Goal: Answer question/provide support

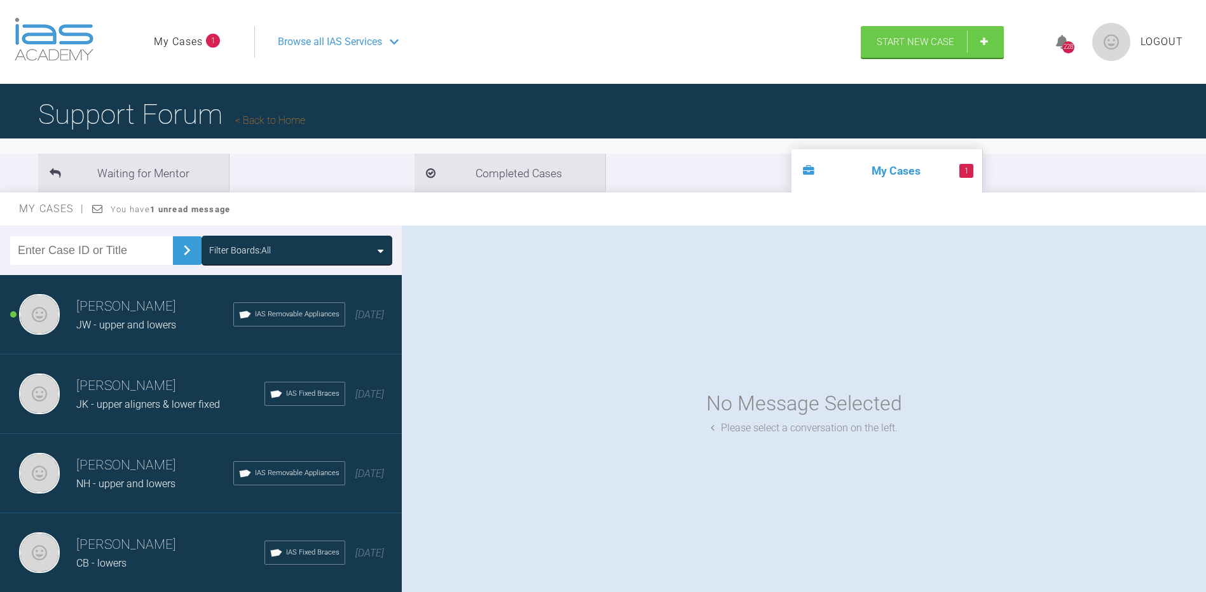
click at [124, 318] on div "JW - upper and lowers" at bounding box center [154, 325] width 157 height 17
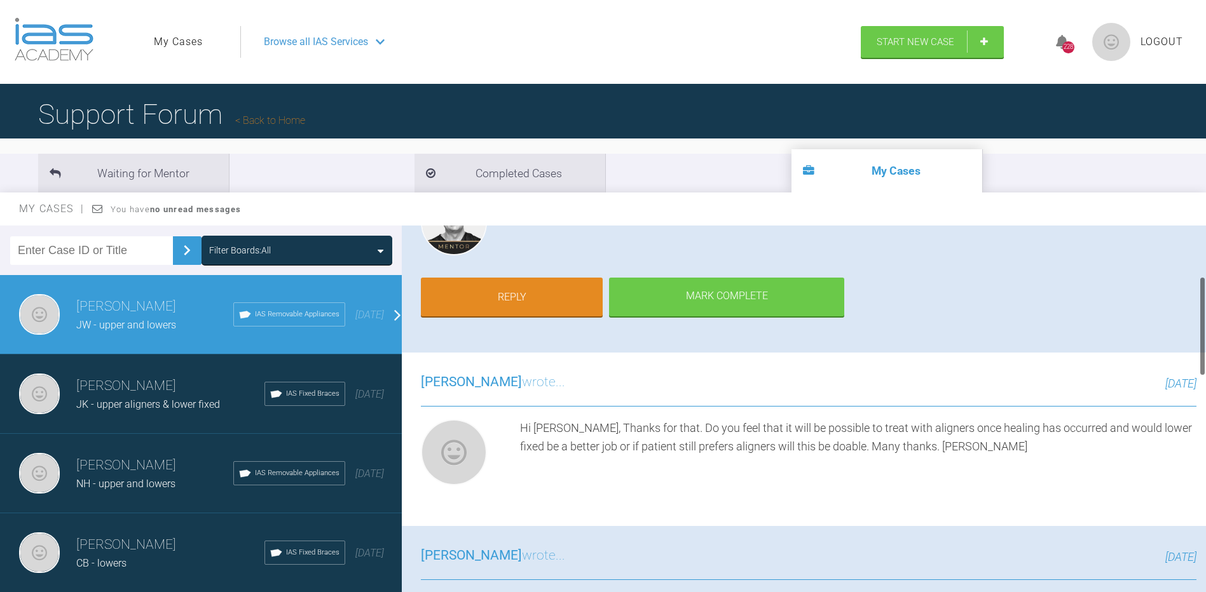
scroll to position [191, 0]
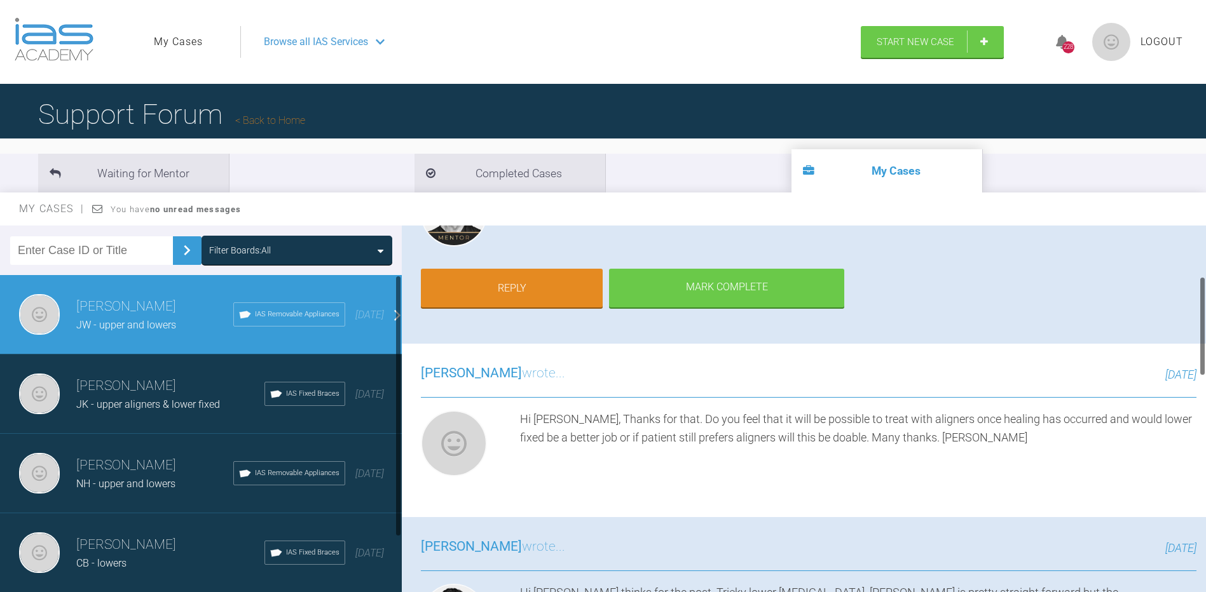
click at [112, 411] on div "JK - upper aligners & lower fixed" at bounding box center [170, 405] width 188 height 17
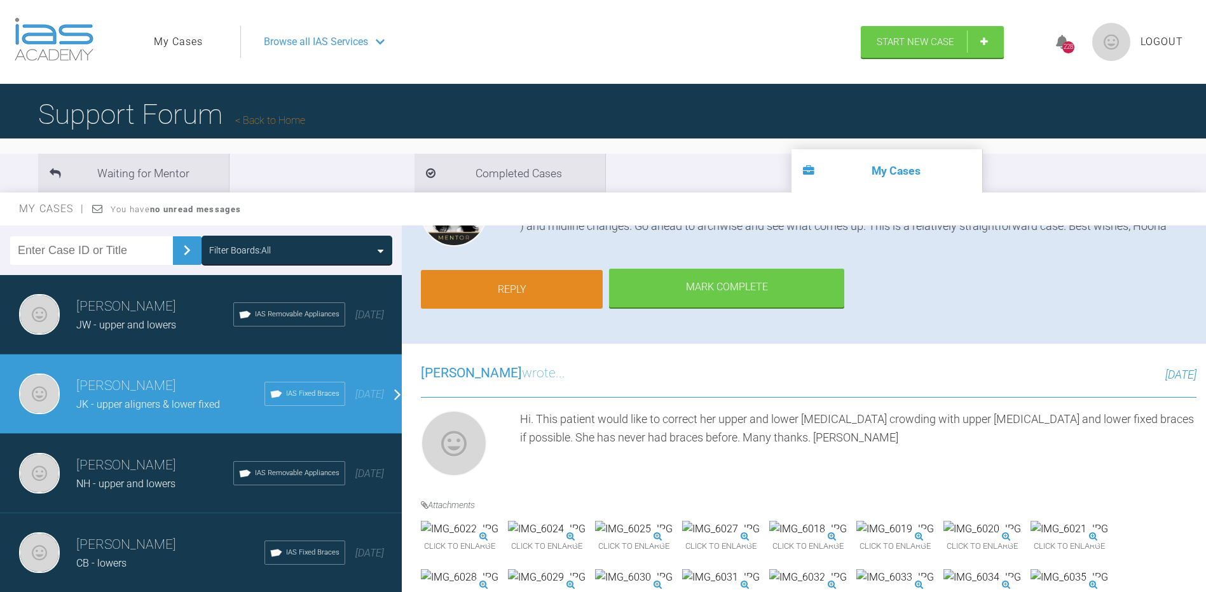
click at [515, 289] on link "Reply" at bounding box center [512, 289] width 182 height 39
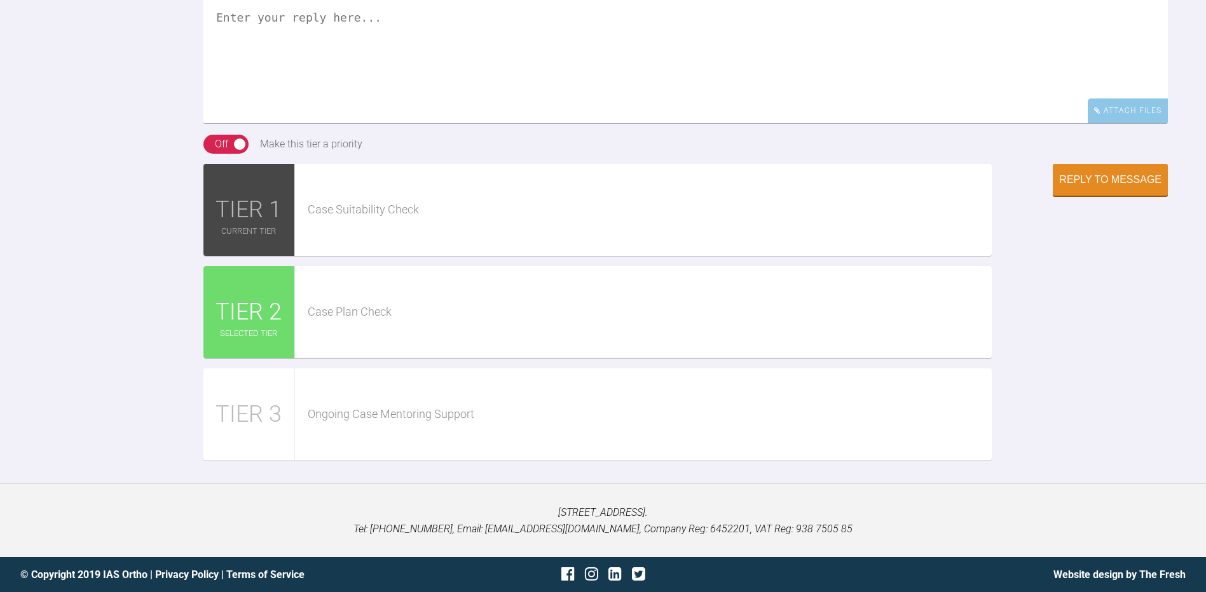
scroll to position [1372, 0]
click at [264, 89] on textarea at bounding box center [685, 59] width 964 height 127
paste textarea "[URL][DOMAIN_NAME][DOMAIN_NAME]"
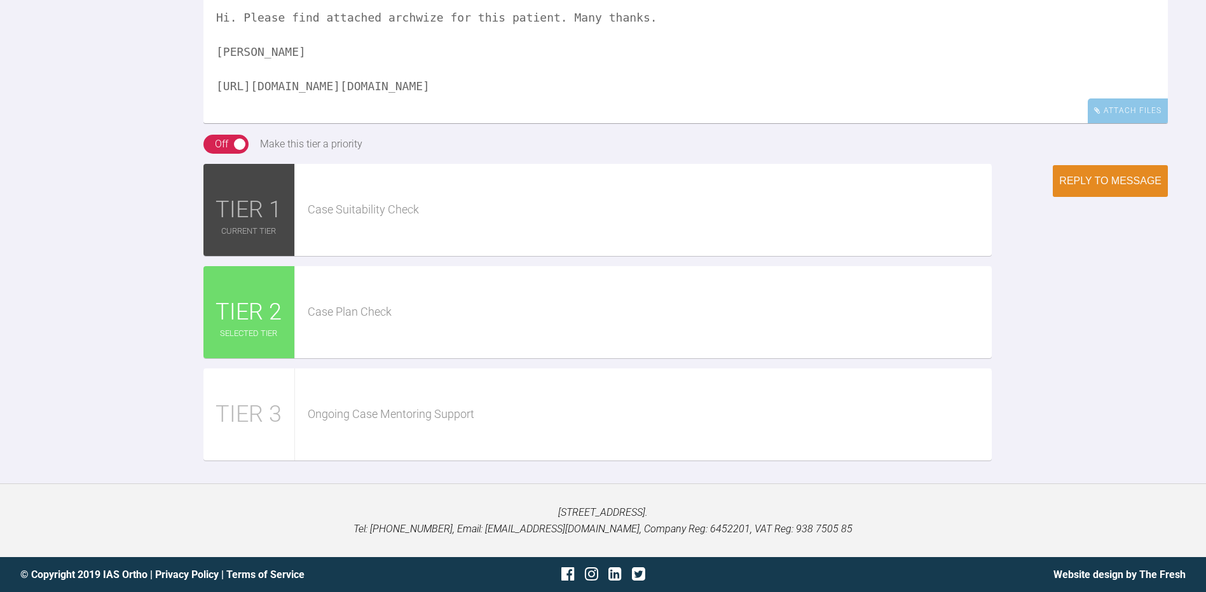
type textarea "Hi. Please find attached archwize for this patient. Many thanks. [PERSON_NAME] …"
click at [1126, 187] on div "Reply to Message" at bounding box center [1110, 180] width 102 height 11
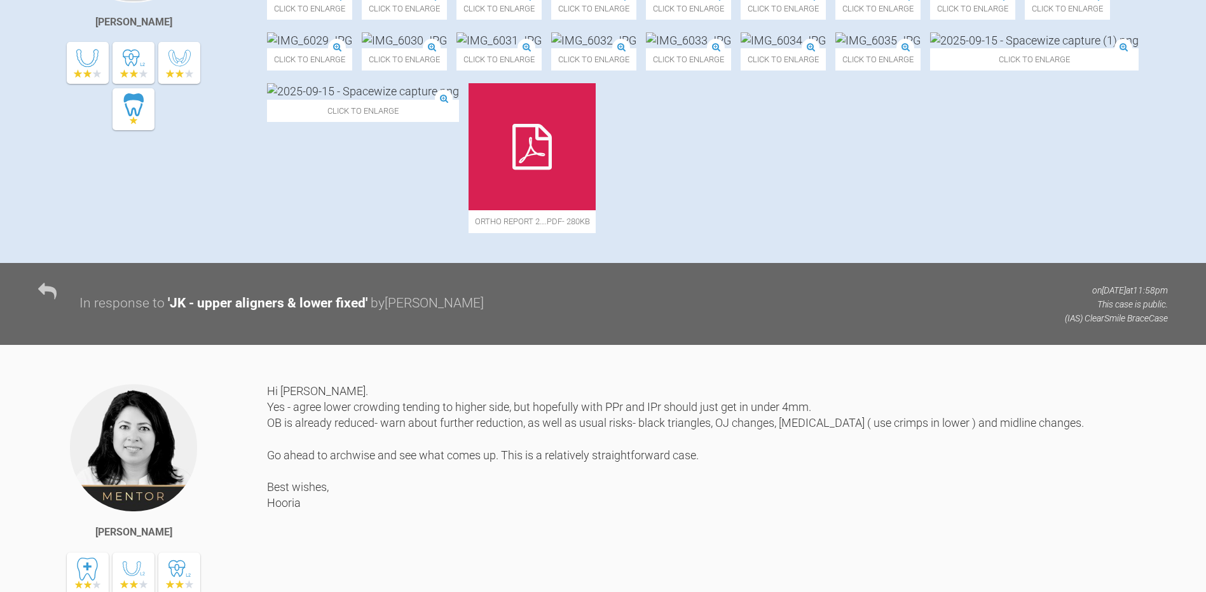
scroll to position [425, 0]
